Goal: Register for event/course

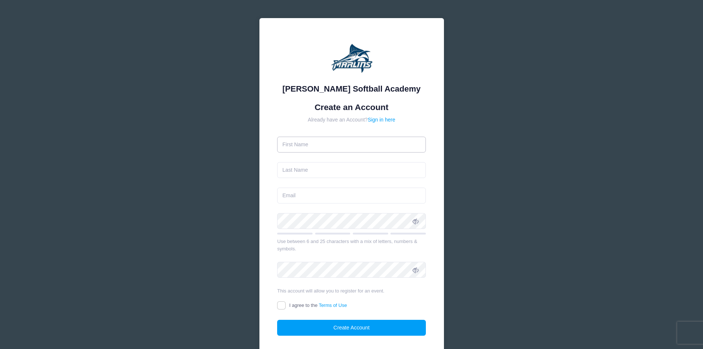
click at [352, 142] on input "text" at bounding box center [351, 145] width 149 height 16
type input "Brendan"
click at [326, 166] on input "text" at bounding box center [351, 170] width 149 height 16
type input "c"
type input "Crane"
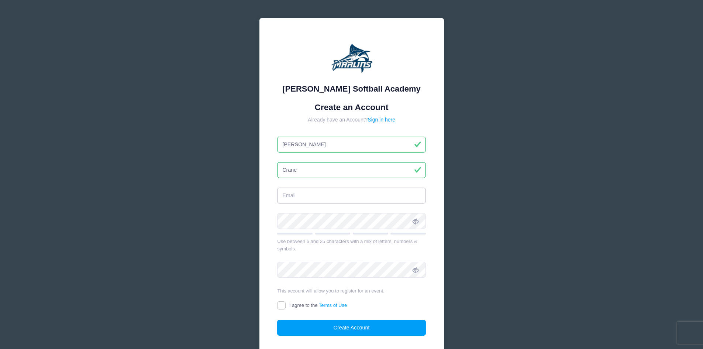
click at [306, 200] on input "email" at bounding box center [351, 196] width 149 height 16
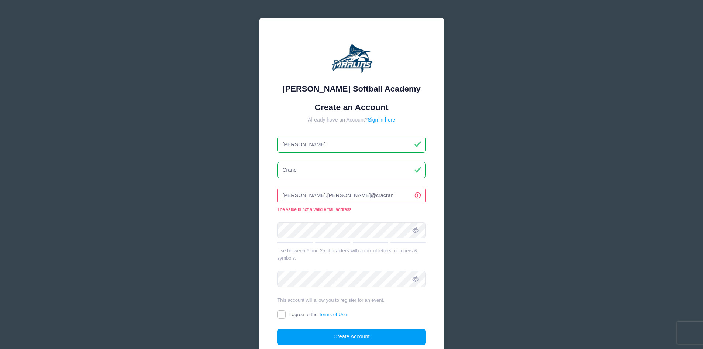
click at [311, 196] on input "brendan.m.crane@cracran" at bounding box center [351, 196] width 149 height 16
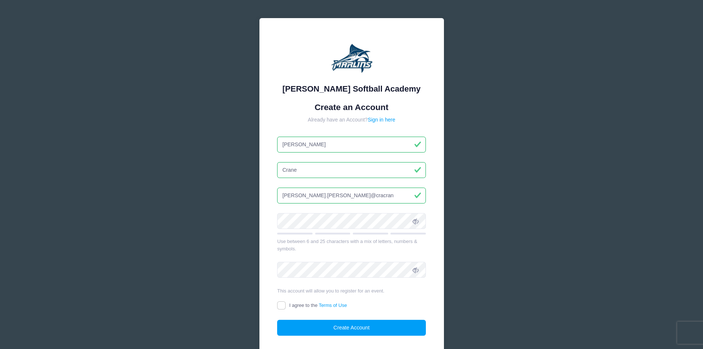
drag, startPoint x: 352, startPoint y: 193, endPoint x: 277, endPoint y: 197, distance: 75.4
click at [263, 197] on div "Marlin Softball Academy Create an Account Already have an Account? Sign in here…" at bounding box center [352, 192] width 185 height 348
type input "brendan.m.crane@gmail.com"
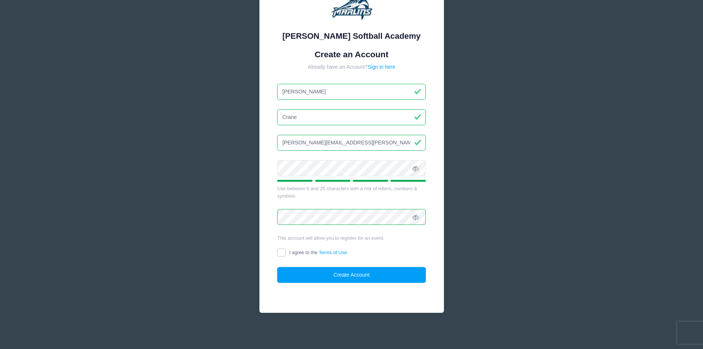
click at [281, 253] on input "I agree to the Terms of Use" at bounding box center [281, 253] width 8 height 8
checkbox input "true"
click at [311, 277] on button "Create Account" at bounding box center [351, 275] width 149 height 16
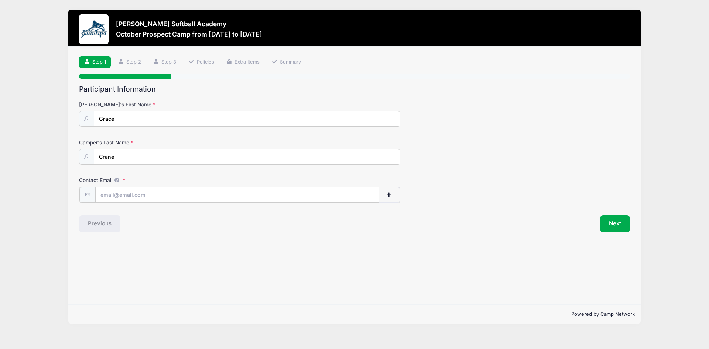
click at [164, 199] on input "Contact Email" at bounding box center [237, 195] width 284 height 16
type input "[EMAIL_ADDRESS][DOMAIN_NAME]"
click at [614, 226] on button "Next" at bounding box center [615, 223] width 30 height 17
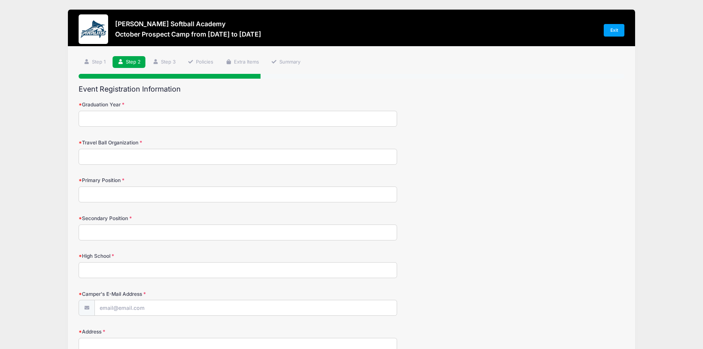
click at [162, 115] on input "Graduation Year" at bounding box center [238, 119] width 319 height 16
type input "2028"
click at [169, 153] on input "Travel Ball Organization" at bounding box center [238, 157] width 319 height 16
type input "Firebirds Fastpitch"
click at [126, 192] on input "Primary Position" at bounding box center [238, 194] width 319 height 16
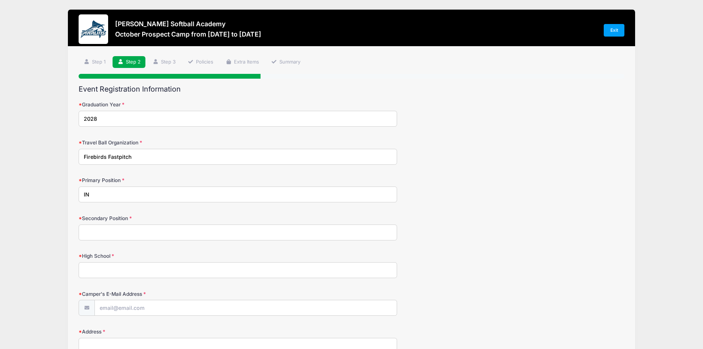
type input "I"
type input "3B"
type input "UTIL"
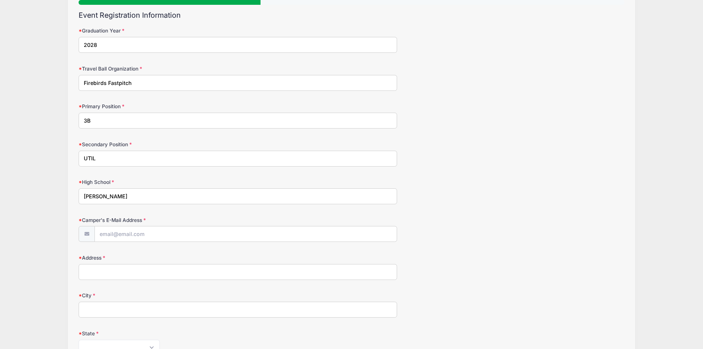
scroll to position [111, 0]
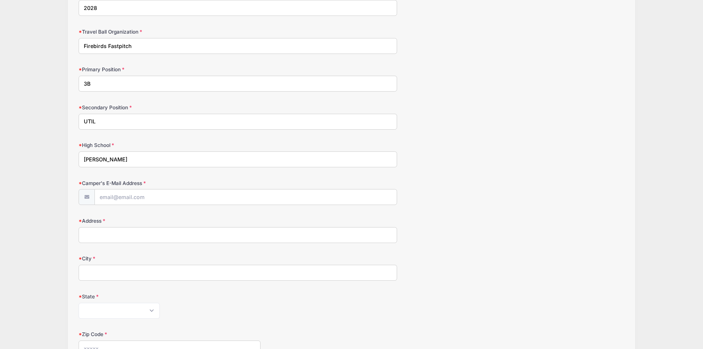
type input "[PERSON_NAME]"
click at [124, 195] on input "Camper's E-Mail Address" at bounding box center [246, 197] width 302 height 16
type input "[EMAIL_ADDRESS][DOMAIN_NAME]"
type input "[STREET_ADDRESS]"
type input "[GEOGRAPHIC_DATA]"
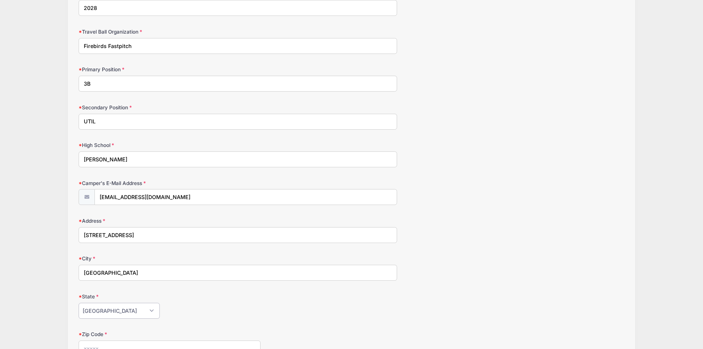
select select "VA"
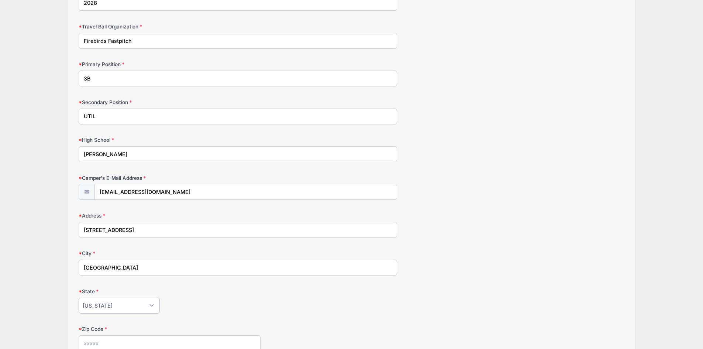
scroll to position [258, 0]
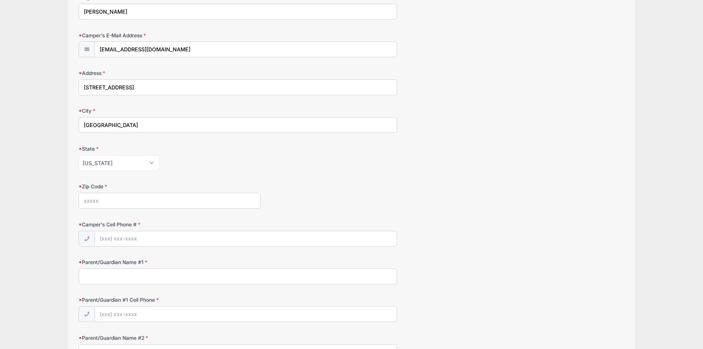
click at [113, 202] on input "Zip Code" at bounding box center [170, 201] width 182 height 16
type input "22310"
click at [147, 237] on input "Camper's Cell Phone #" at bounding box center [246, 239] width 302 height 16
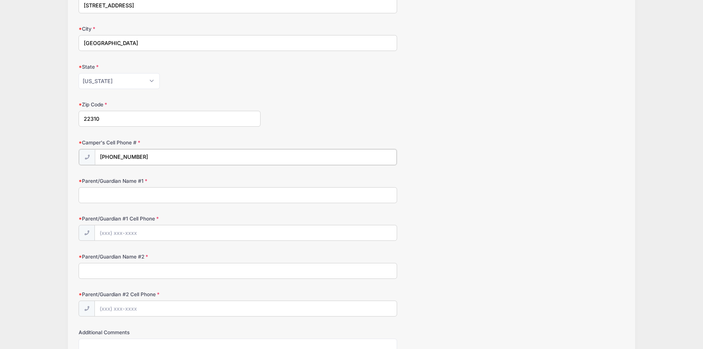
scroll to position [369, 0]
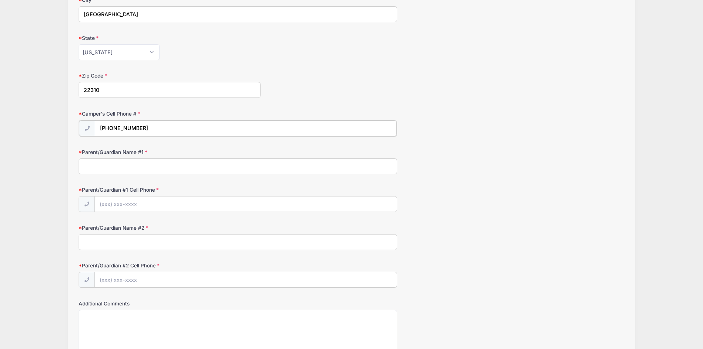
type input "[PHONE_NUMBER]"
click at [109, 164] on input "Parent/Guardian Name #1" at bounding box center [238, 166] width 319 height 16
type input "[PERSON_NAME]"
type input "[PHONE_NUMBER]"
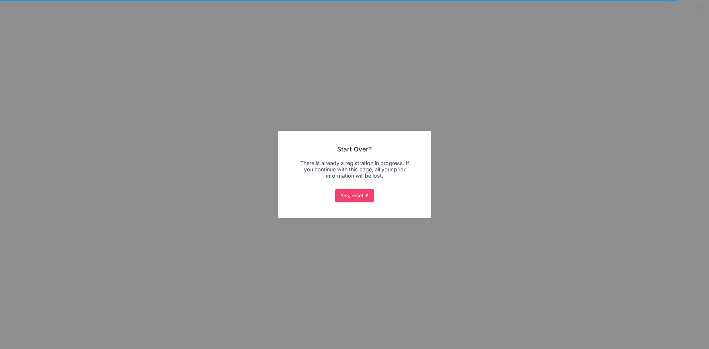
drag, startPoint x: 404, startPoint y: 159, endPoint x: 412, endPoint y: 156, distance: 8.2
click at [412, 156] on div "× Start Over? There is already a registration in progress. If you continue with…" at bounding box center [355, 175] width 154 height 88
